Goal: Transaction & Acquisition: Book appointment/travel/reservation

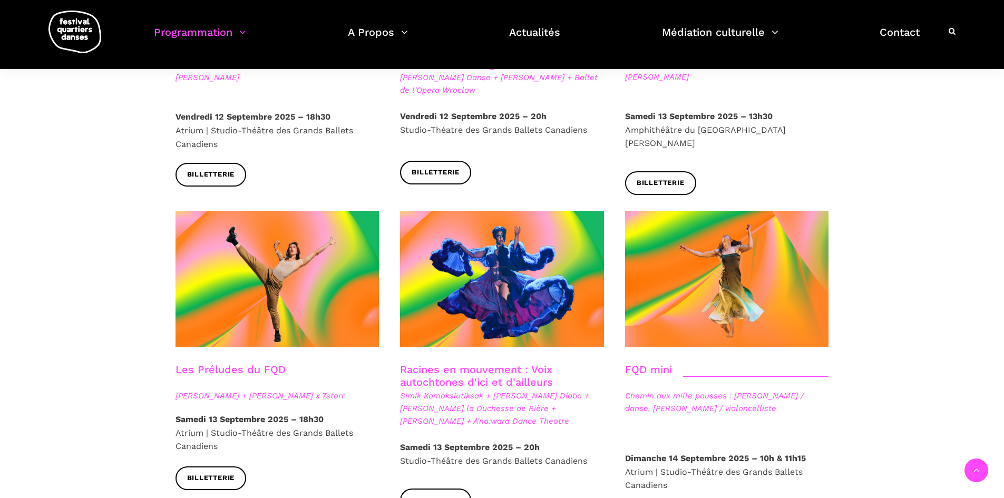
scroll to position [1177, 0]
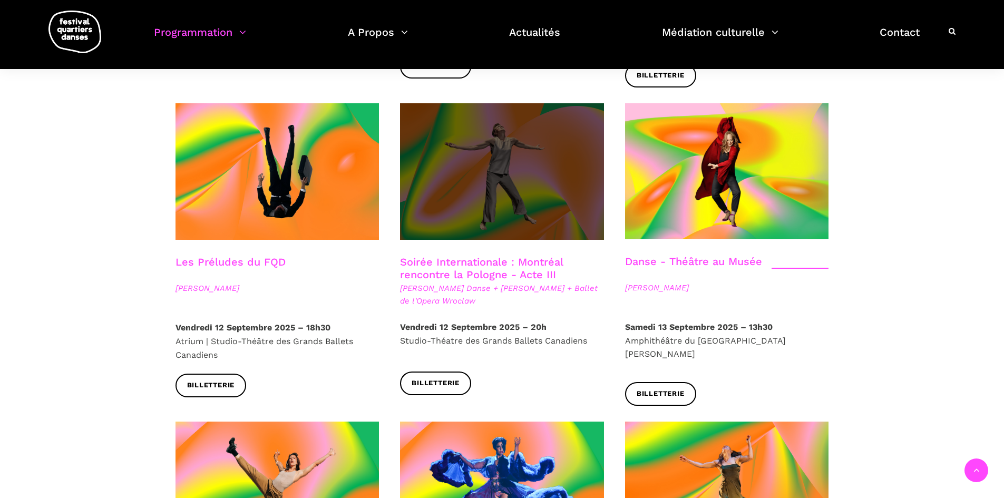
click at [502, 163] on span at bounding box center [502, 171] width 204 height 136
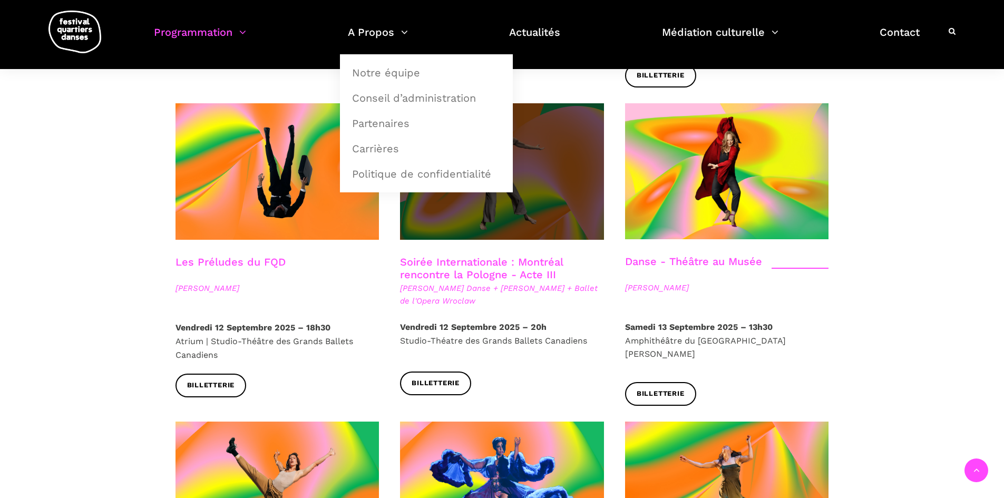
click at [525, 168] on span at bounding box center [502, 171] width 204 height 136
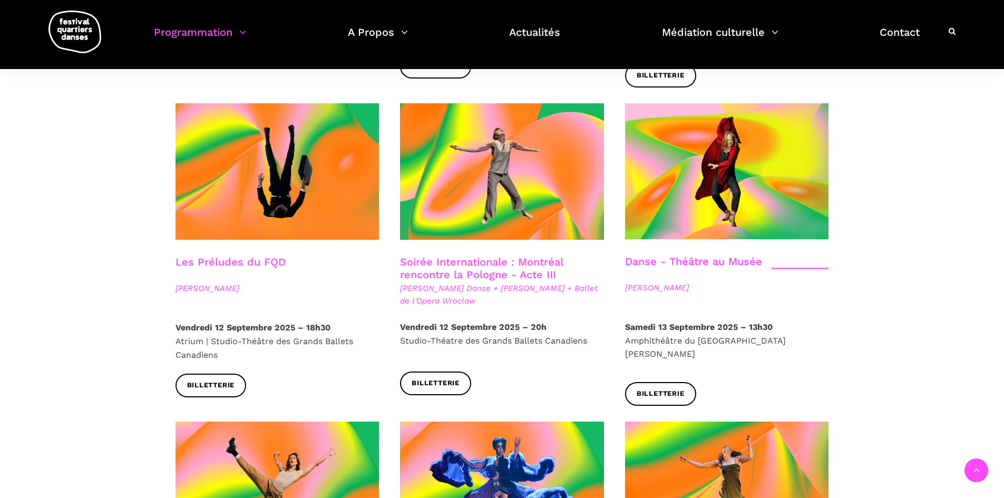
click at [101, 30] on img at bounding box center [74, 32] width 53 height 43
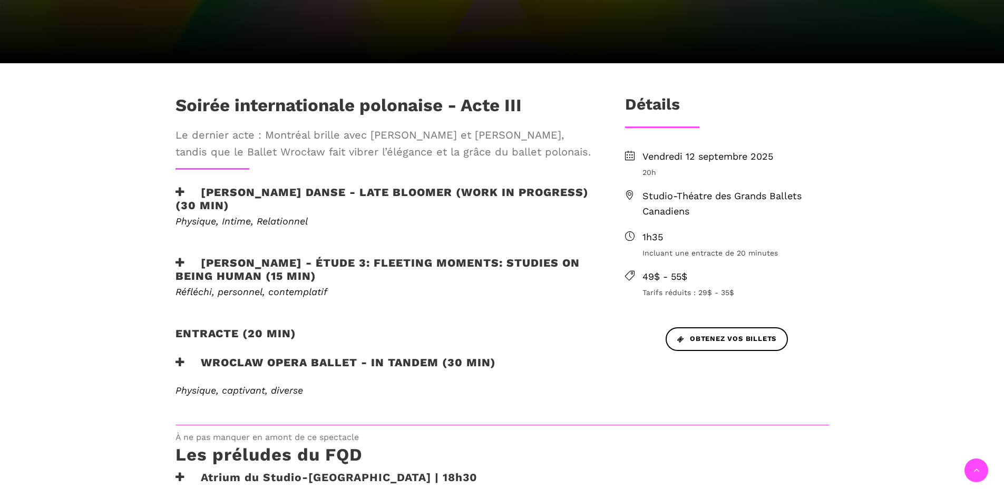
scroll to position [369, 0]
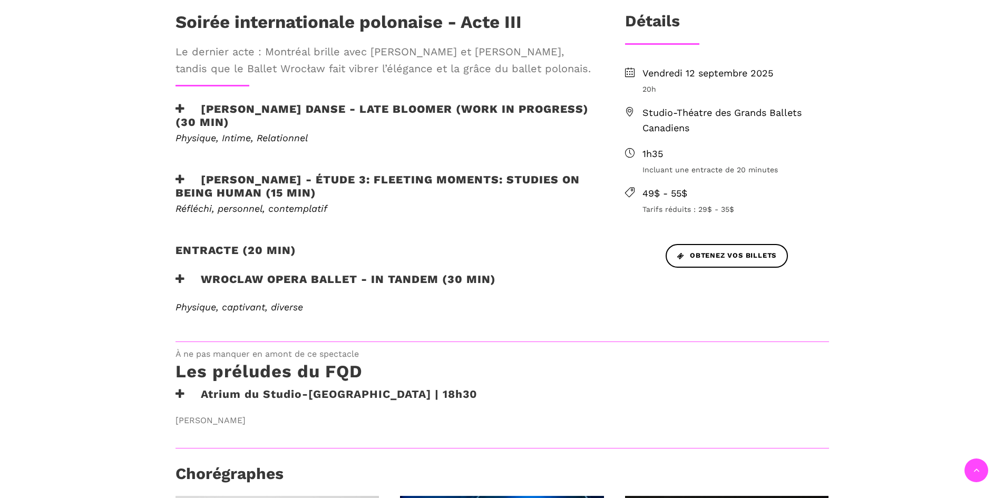
click at [177, 289] on h3 "Wroclaw Opera Ballet - In Tandem (30 min)" at bounding box center [335, 285] width 320 height 26
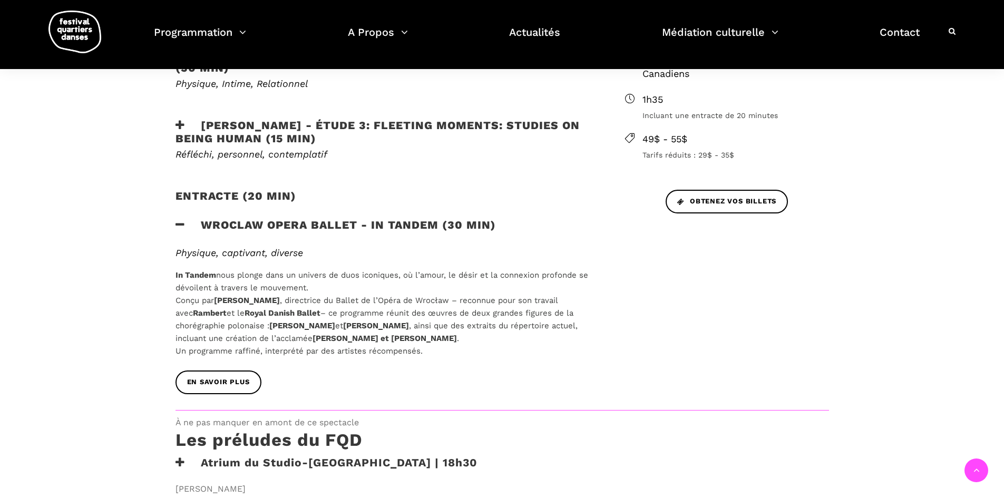
scroll to position [474, 0]
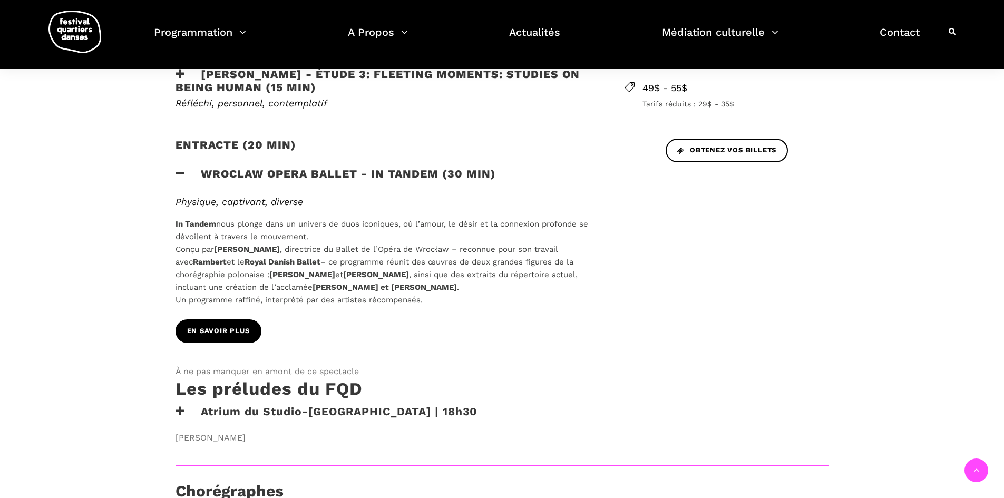
click at [218, 342] on link "EN SAVOIR PLUS" at bounding box center [218, 331] width 86 height 24
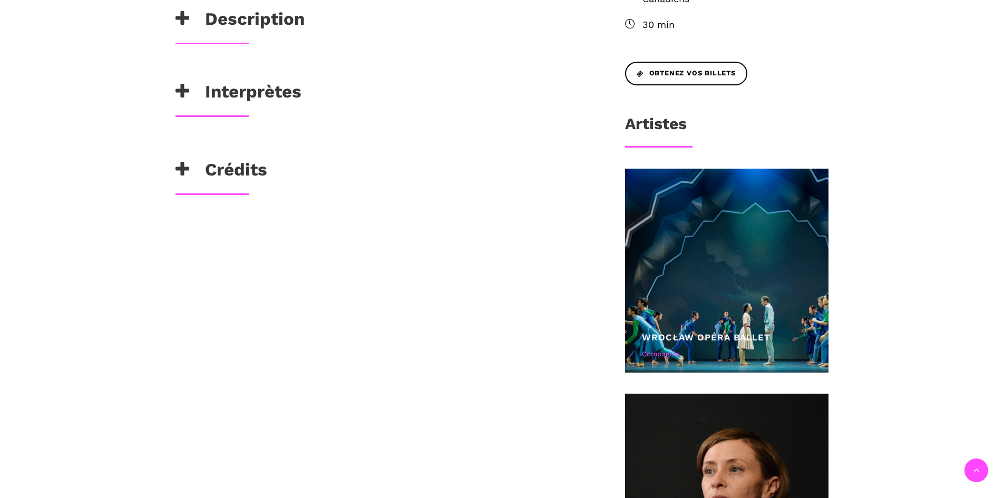
click at [243, 184] on h3 "Crédits" at bounding box center [221, 172] width 92 height 26
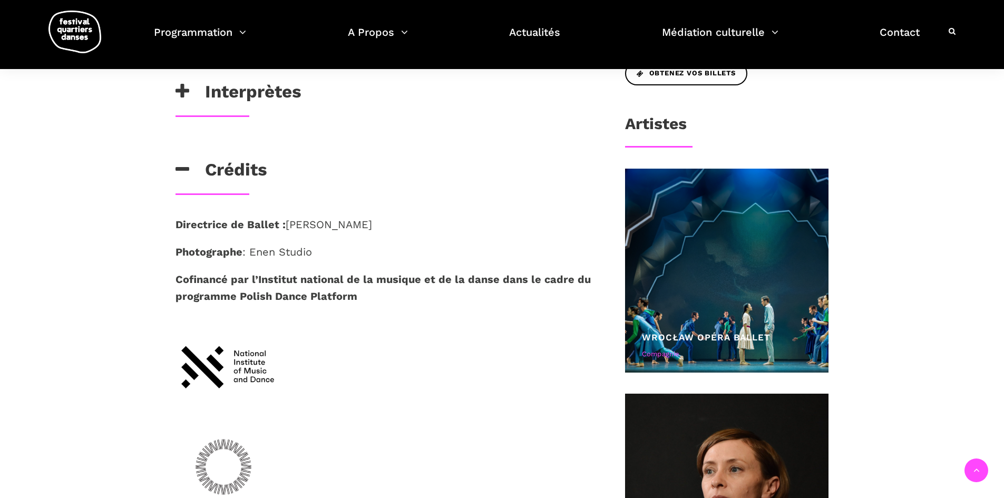
click at [243, 184] on h3 "Crédits" at bounding box center [221, 172] width 92 height 26
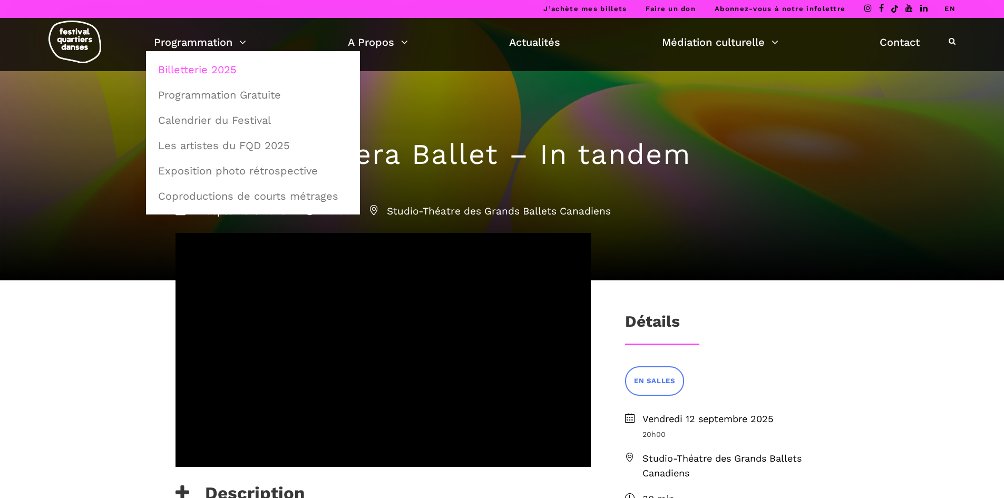
click at [190, 62] on link "Billetterie 2025" at bounding box center [253, 69] width 202 height 24
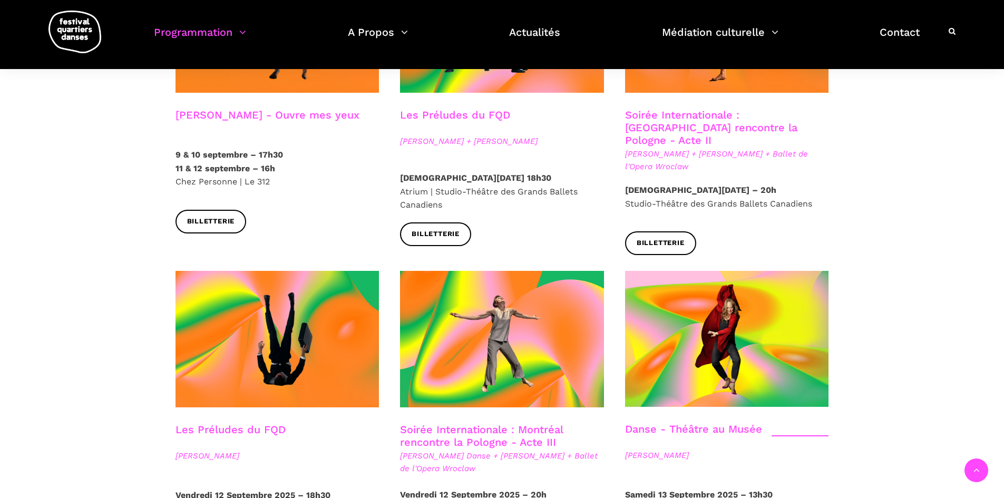
scroll to position [948, 0]
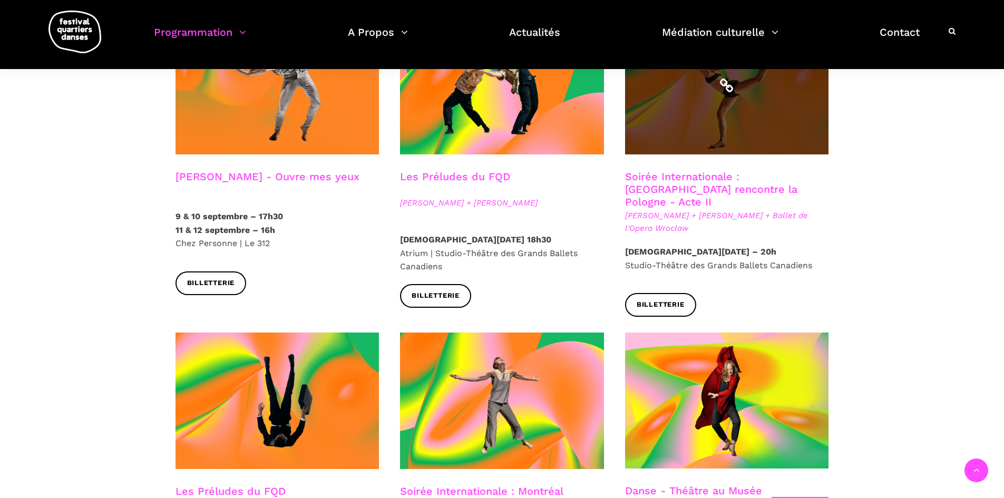
click at [729, 117] on span at bounding box center [727, 86] width 204 height 136
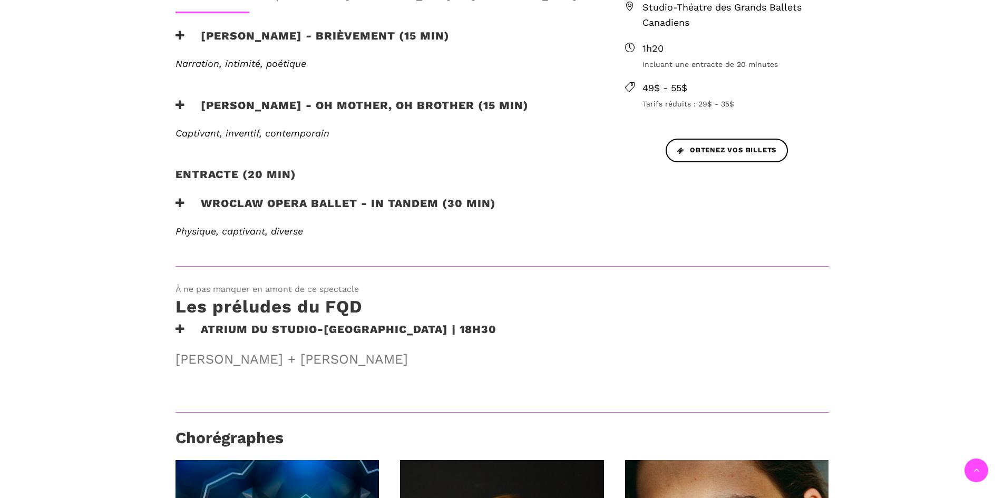
click at [242, 211] on h3 "Wroclaw Opera Ballet - In Tandem (30 min)" at bounding box center [335, 210] width 320 height 26
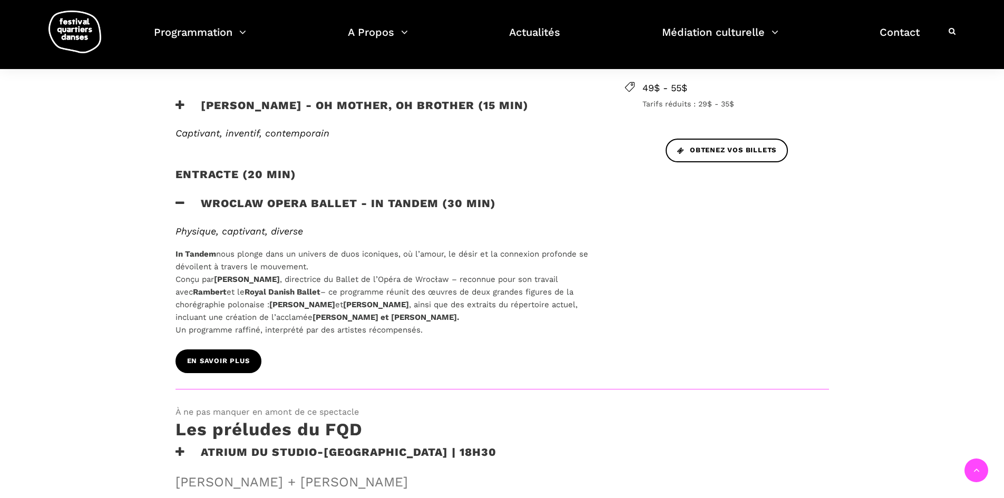
click at [211, 356] on span "EN SAVOIR PLUS" at bounding box center [218, 361] width 63 height 11
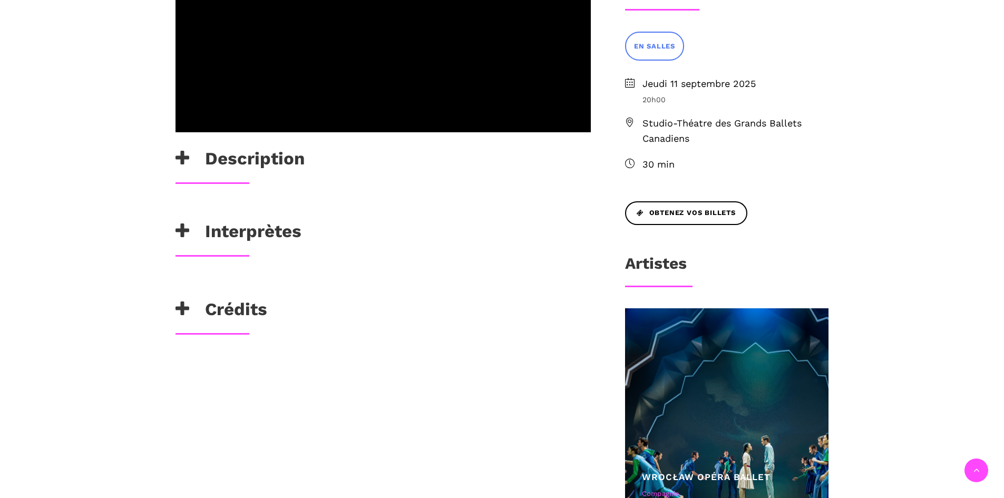
click at [211, 303] on h3 "Crédits" at bounding box center [221, 312] width 92 height 26
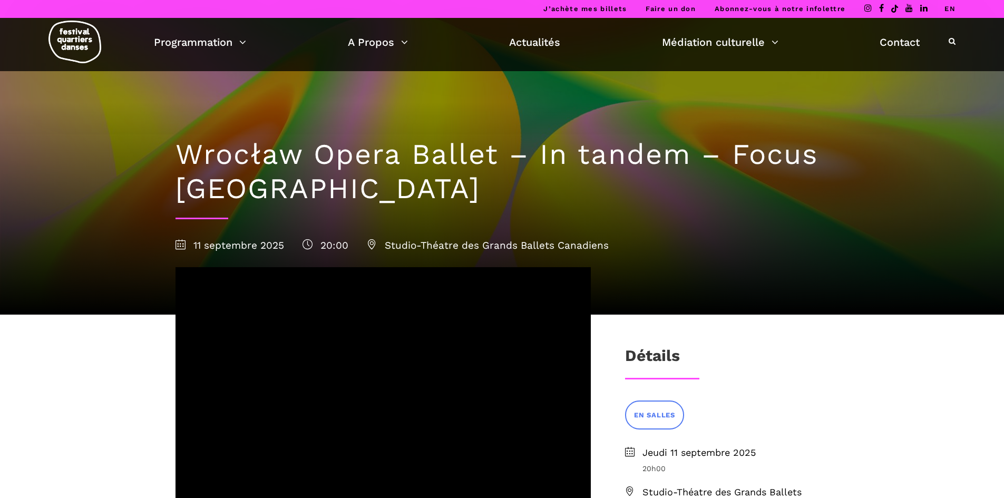
click at [71, 44] on img at bounding box center [74, 42] width 53 height 43
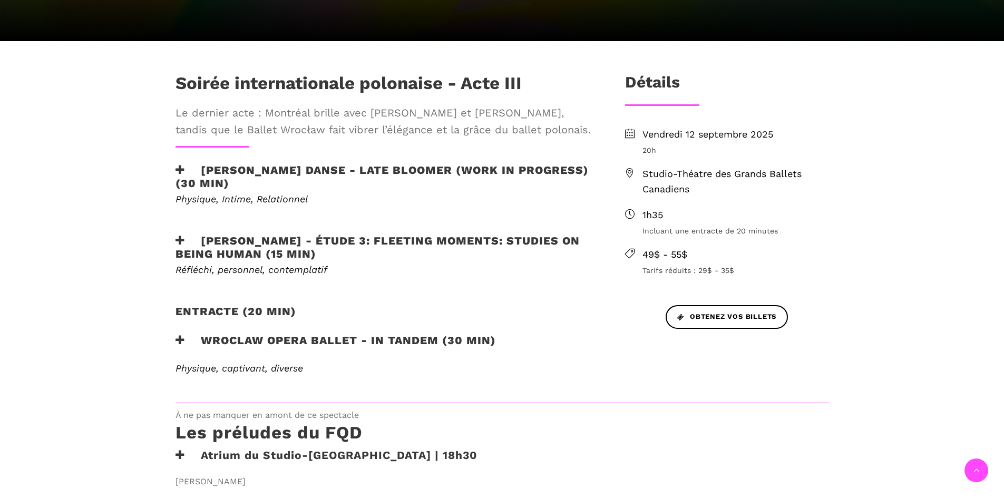
scroll to position [369, 0]
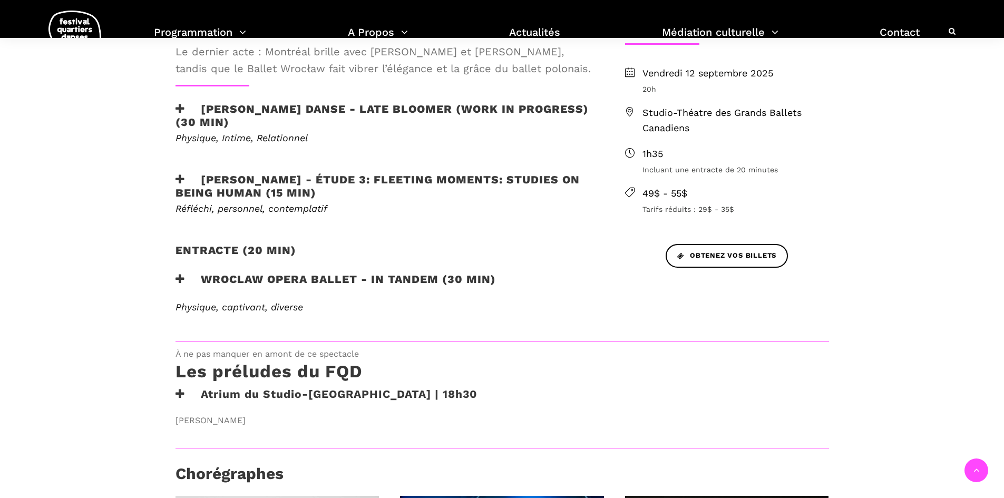
click at [274, 279] on h3 "Wroclaw Opera Ballet - In Tandem (30 min)" at bounding box center [335, 285] width 320 height 26
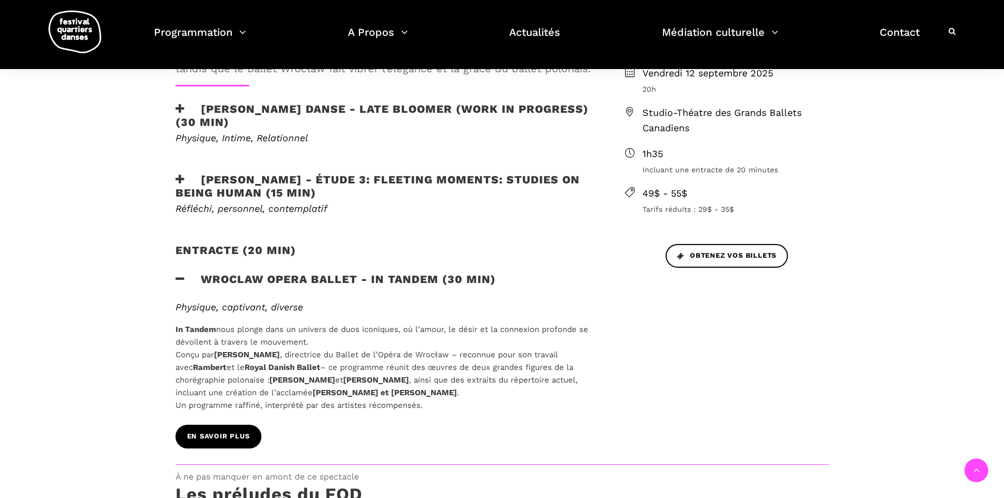
click at [211, 437] on span "EN SAVOIR PLUS" at bounding box center [218, 436] width 63 height 11
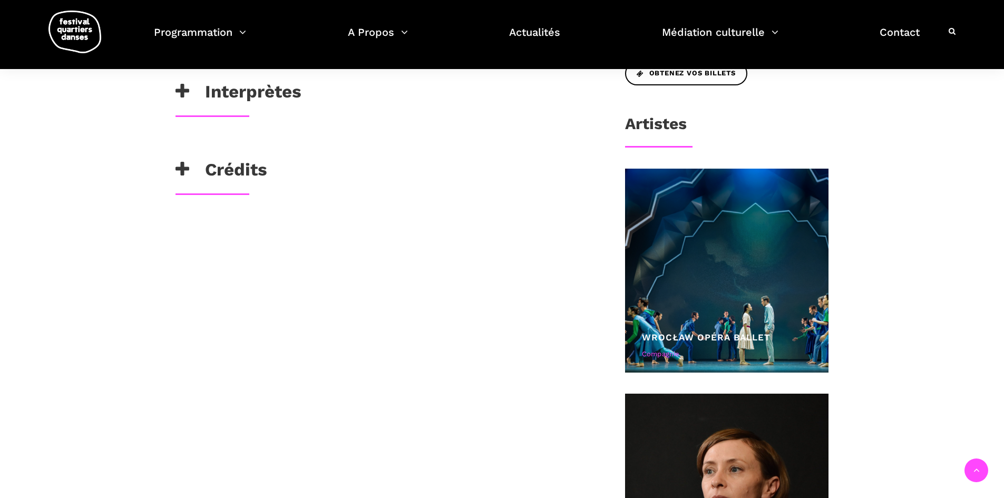
click at [215, 178] on h3 "Crédits" at bounding box center [221, 172] width 92 height 26
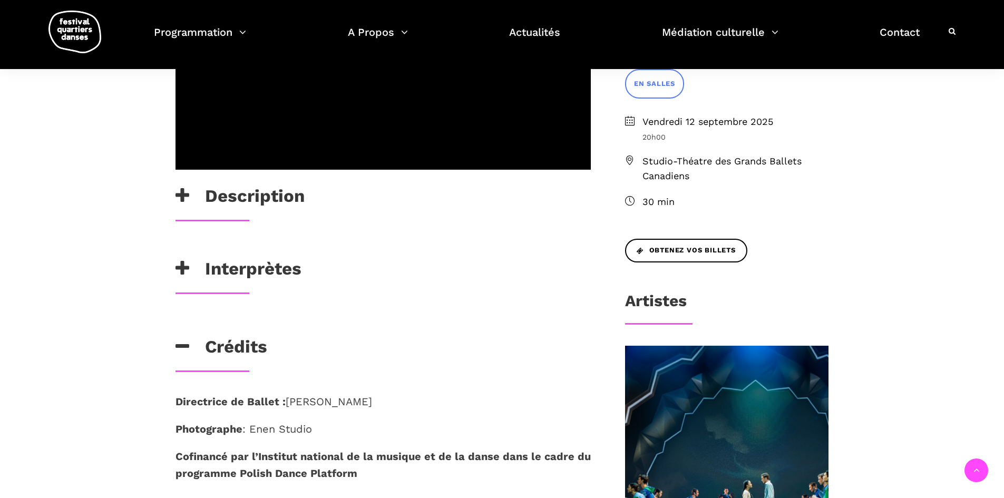
scroll to position [369, 0]
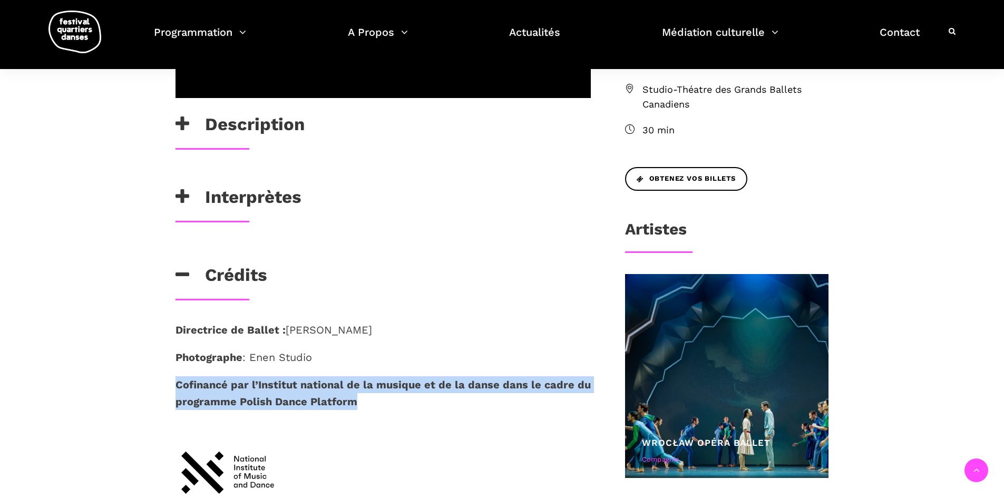
drag, startPoint x: 349, startPoint y: 398, endPoint x: 169, endPoint y: 379, distance: 181.2
click at [169, 379] on div "Directrice de Ballet : Małgorzata Dzierżon Photographe : Enen Studio Cofinancé …" at bounding box center [383, 489] width 436 height 336
copy strong "Cofinancé par l’Institut national de la musique et de la danse dans le cadre du…"
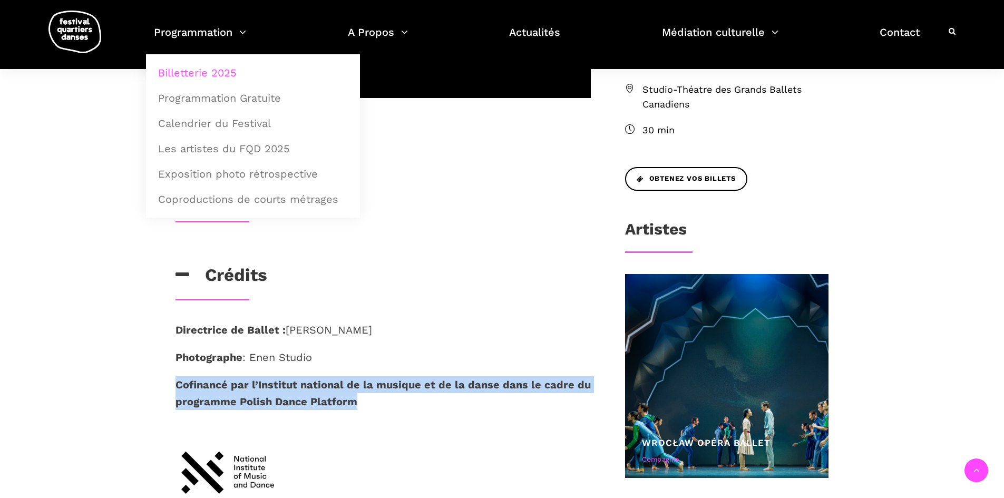
click at [205, 71] on link "Billetterie 2025" at bounding box center [253, 73] width 202 height 24
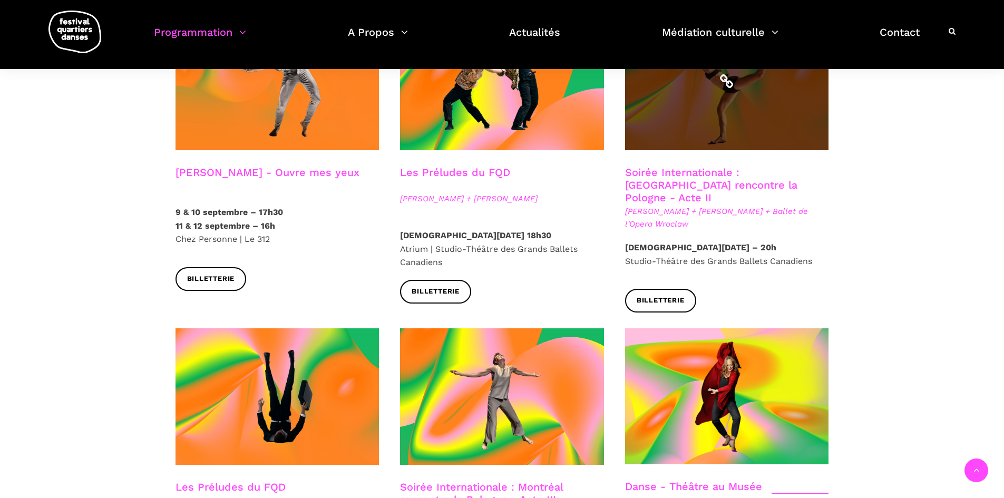
scroll to position [948, 0]
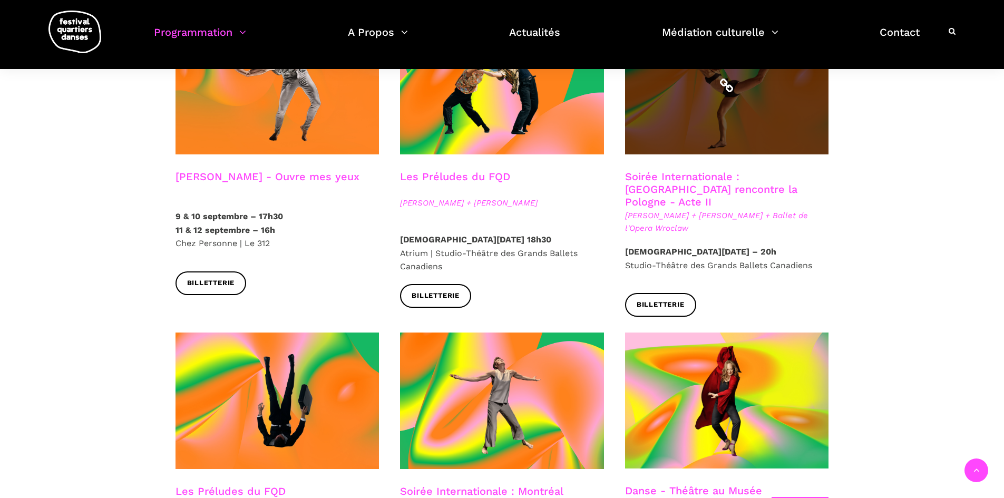
click at [734, 104] on span at bounding box center [727, 86] width 204 height 136
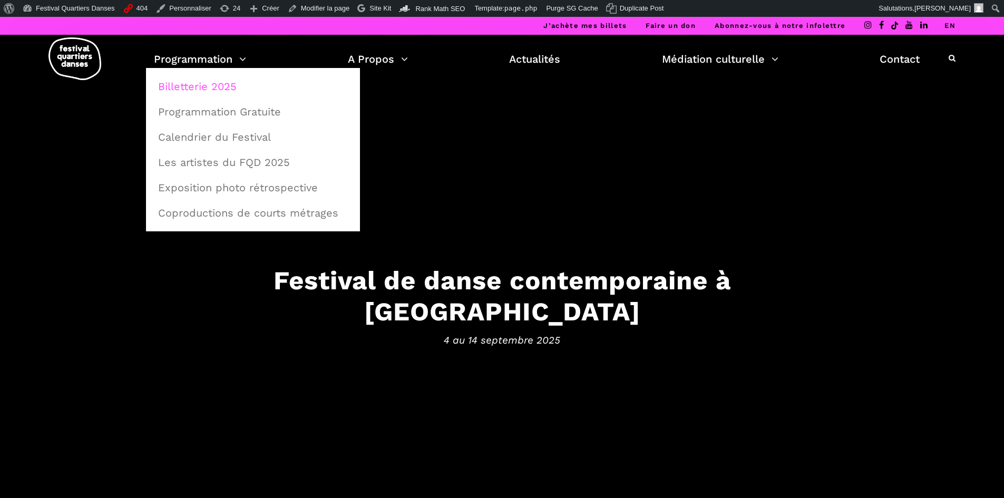
click at [214, 84] on link "Billetterie 2025" at bounding box center [253, 86] width 202 height 24
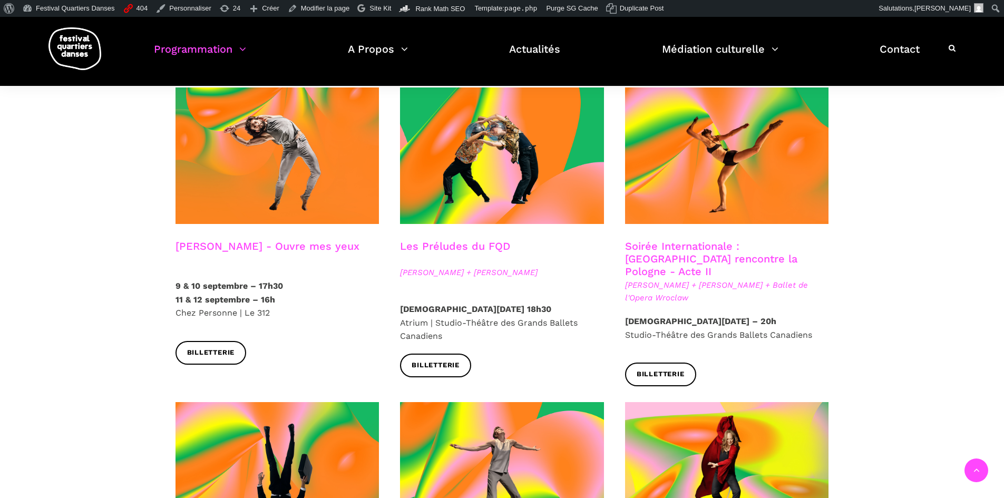
scroll to position [948, 0]
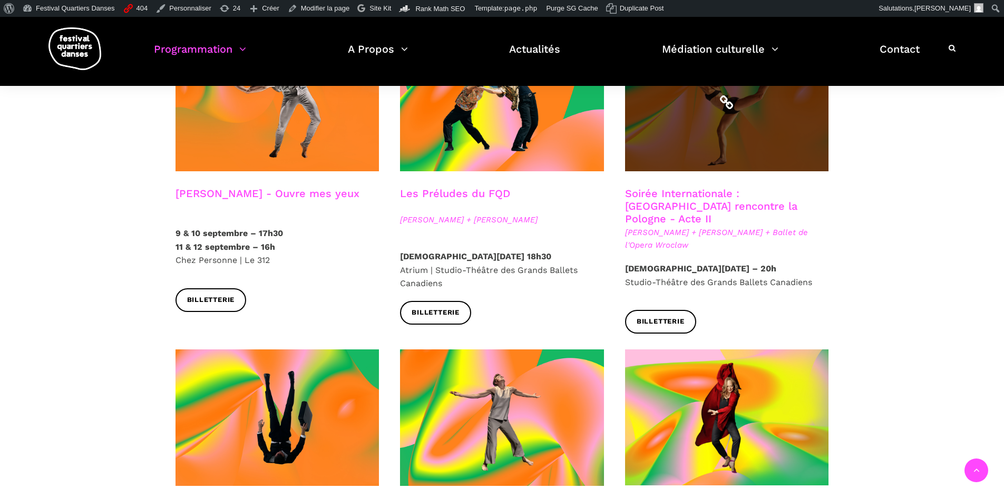
click at [703, 126] on span at bounding box center [727, 103] width 204 height 136
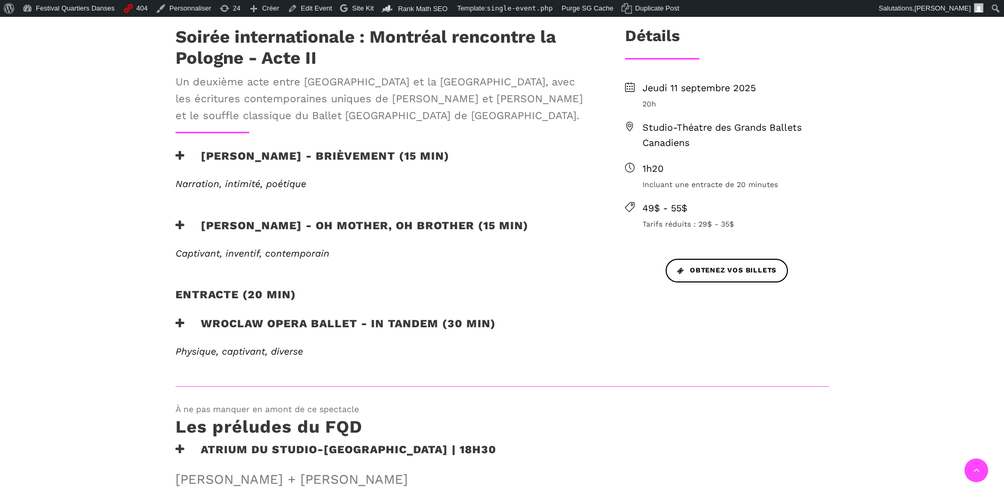
scroll to position [421, 0]
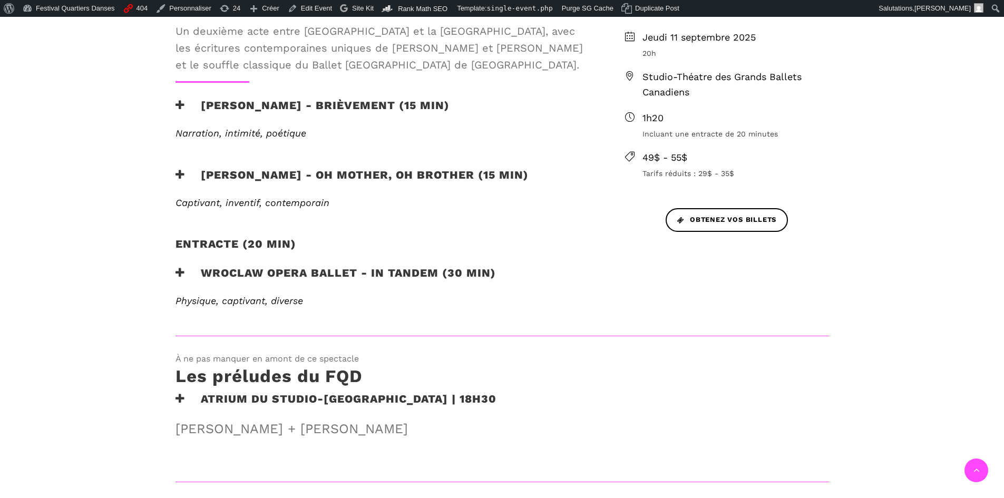
click at [227, 277] on h3 "Wroclaw Opera Ballet - In Tandem (30 min)" at bounding box center [335, 279] width 320 height 26
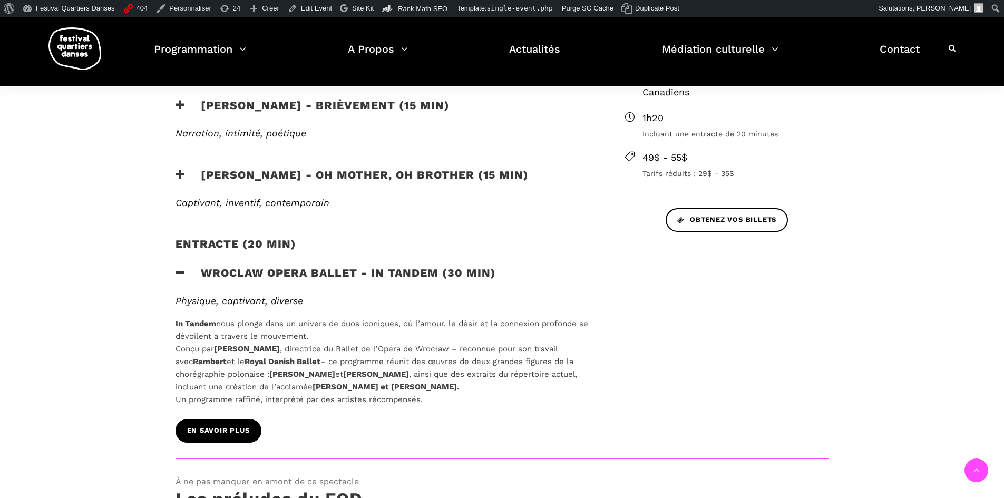
click at [215, 425] on link "EN SAVOIR PLUS" at bounding box center [218, 431] width 86 height 24
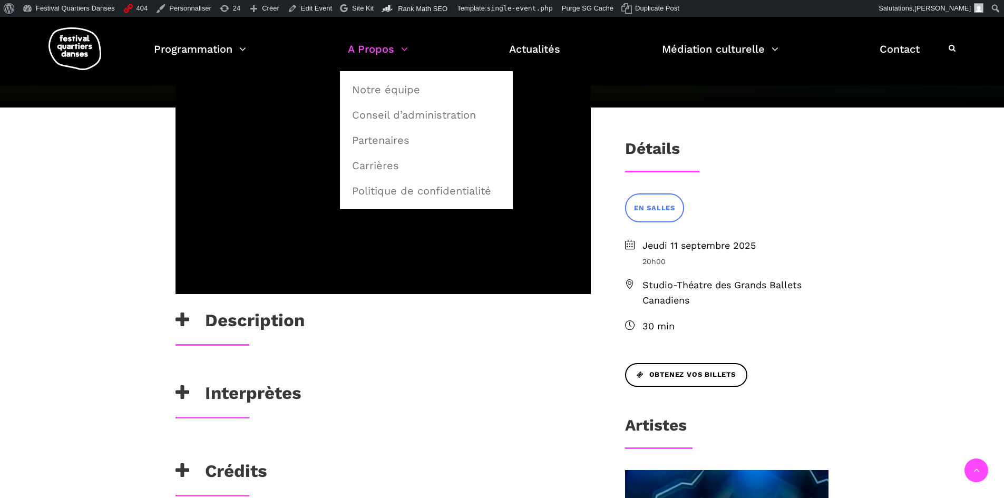
scroll to position [369, 0]
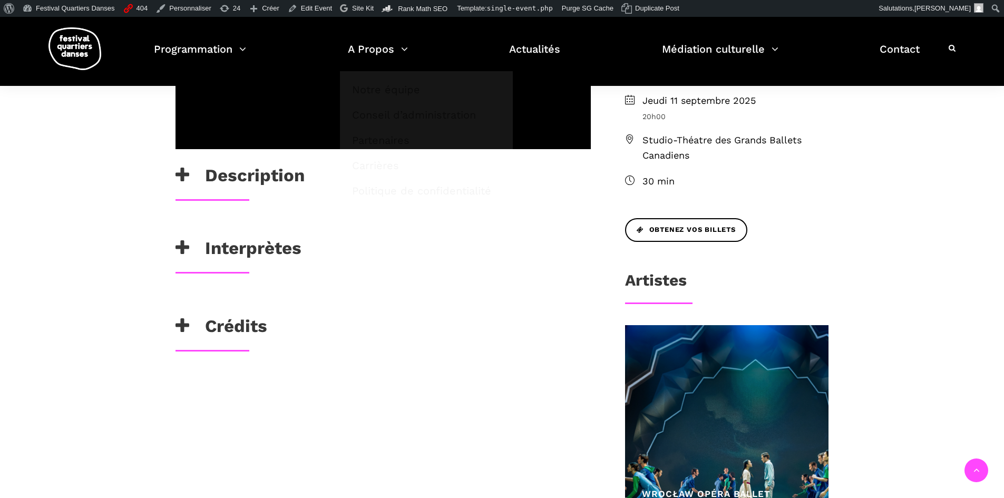
click at [198, 338] on h3 "Crédits" at bounding box center [221, 329] width 92 height 26
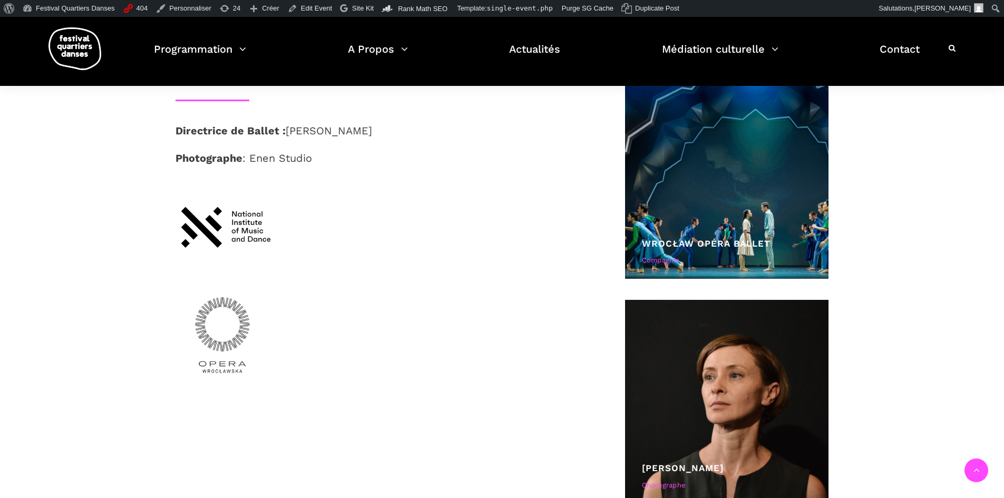
scroll to position [527, 0]
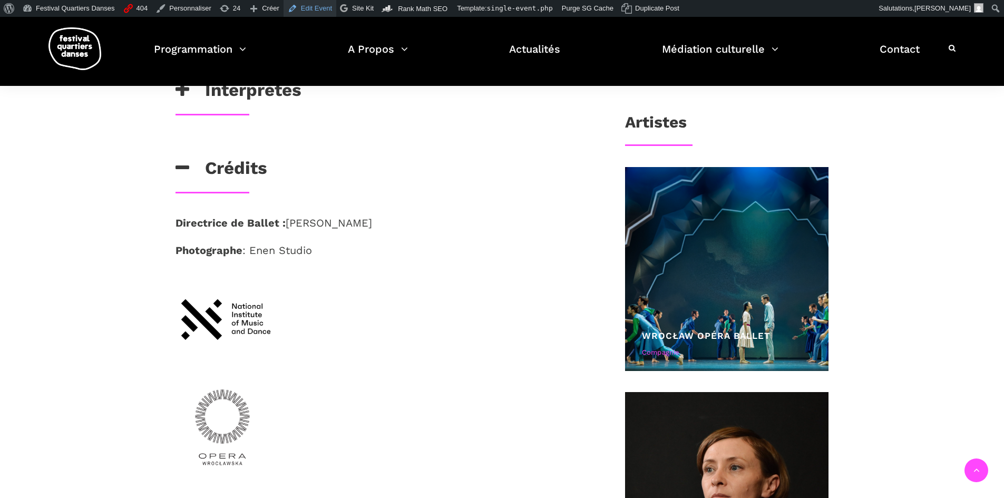
click at [319, 14] on link "Edit Event" at bounding box center [309, 8] width 53 height 17
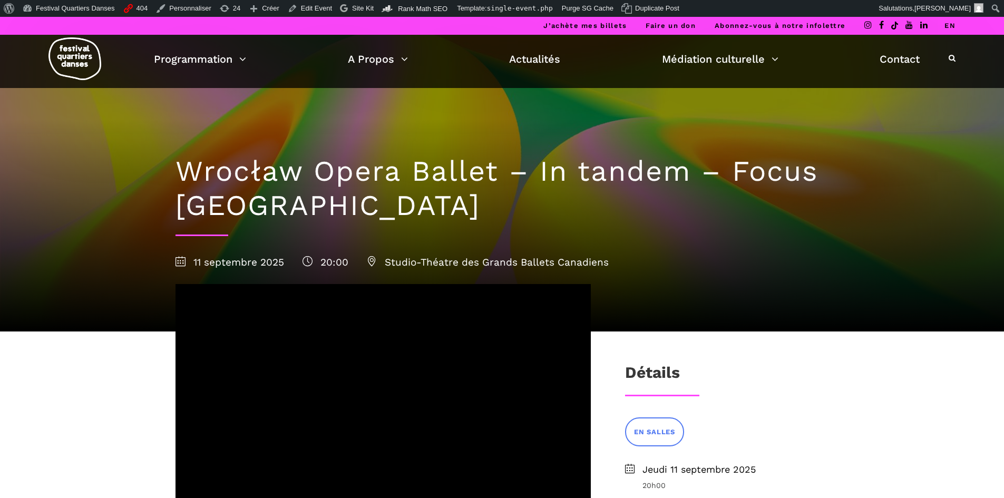
click at [955, 24] on link "EN" at bounding box center [949, 26] width 11 height 8
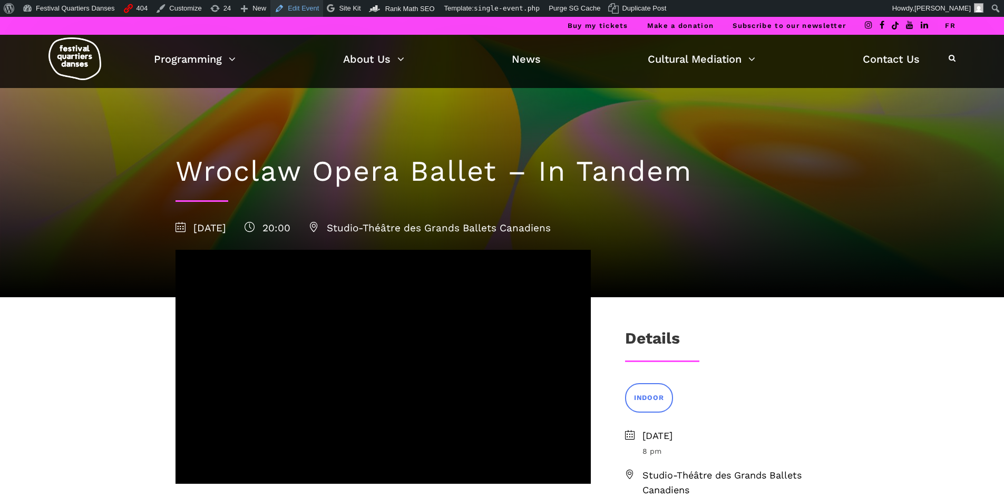
click at [282, 4] on link "Edit Event" at bounding box center [296, 8] width 53 height 17
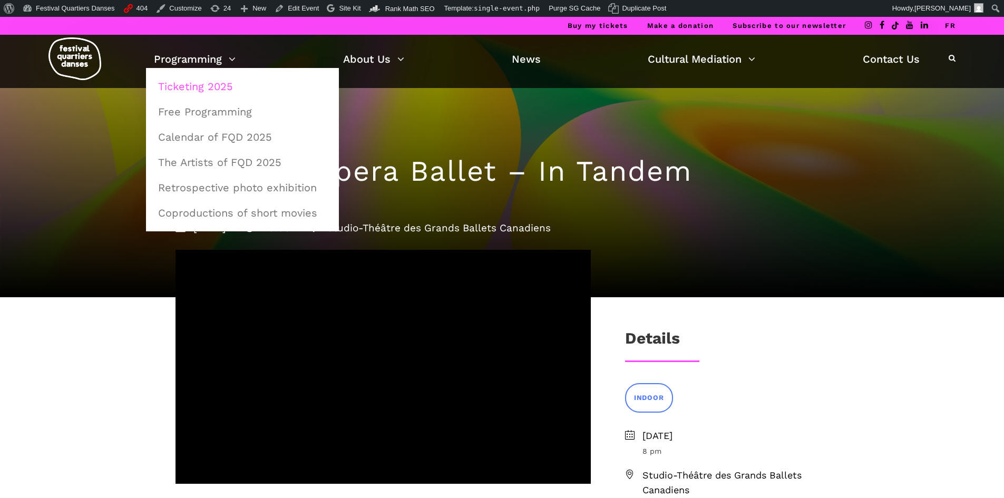
click at [184, 76] on link "Ticketing 2025" at bounding box center [242, 86] width 181 height 24
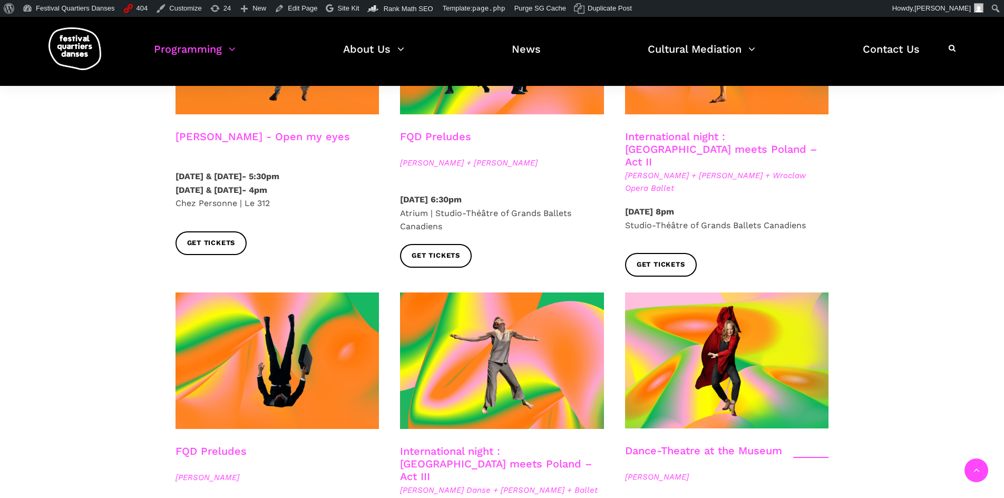
scroll to position [948, 0]
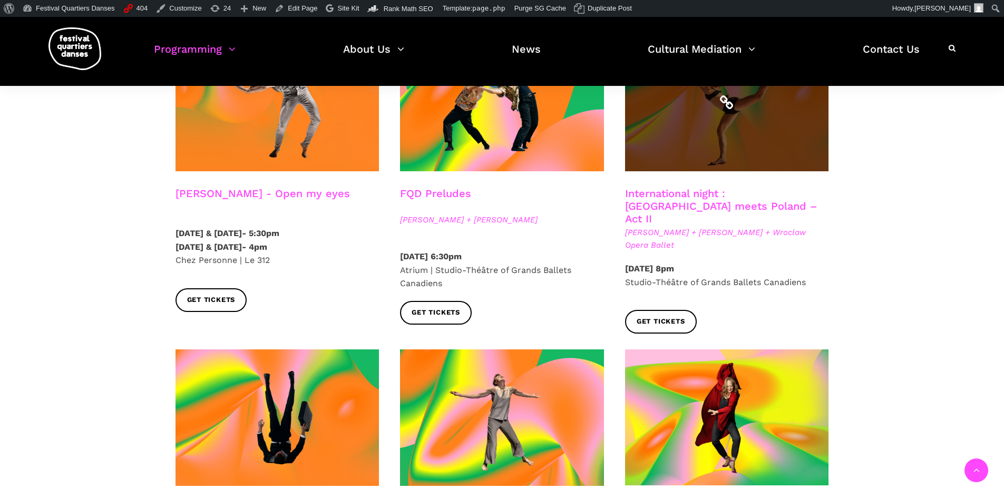
click at [802, 123] on span at bounding box center [727, 103] width 204 height 136
